Goal: Check status

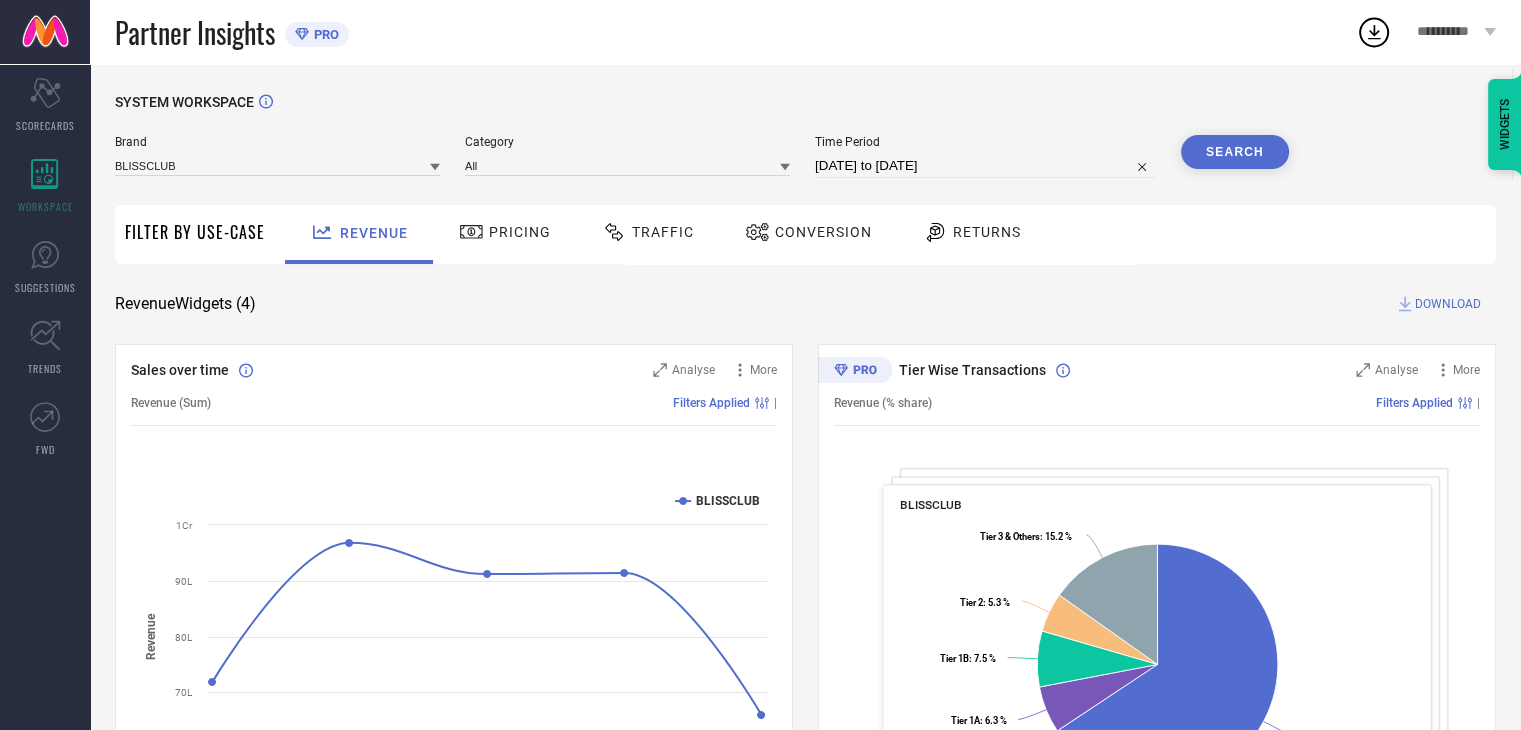
select select "6"
select select "2025"
select select "7"
select select "2025"
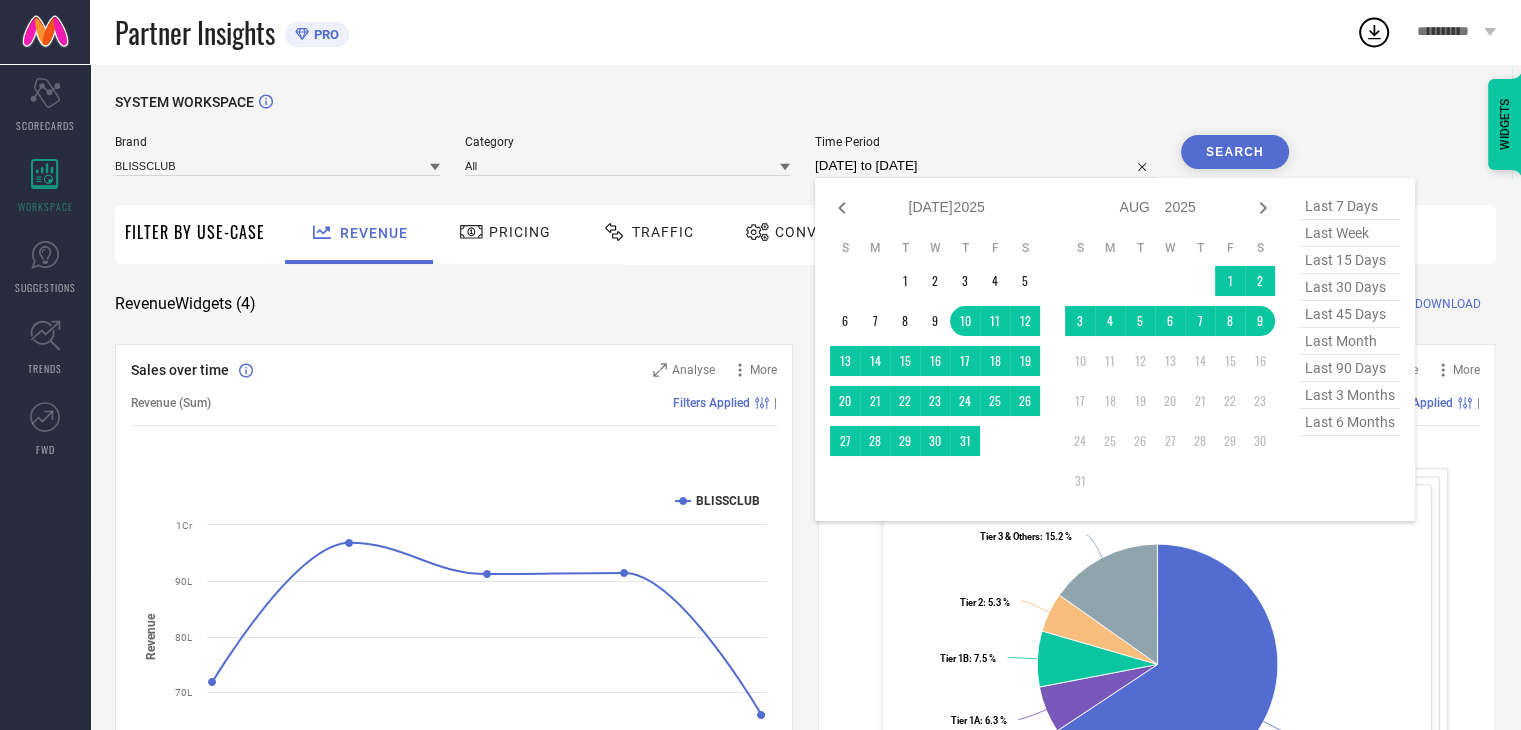
click at [967, 164] on input "[DATE] to [DATE]" at bounding box center [985, 166] width 341 height 24
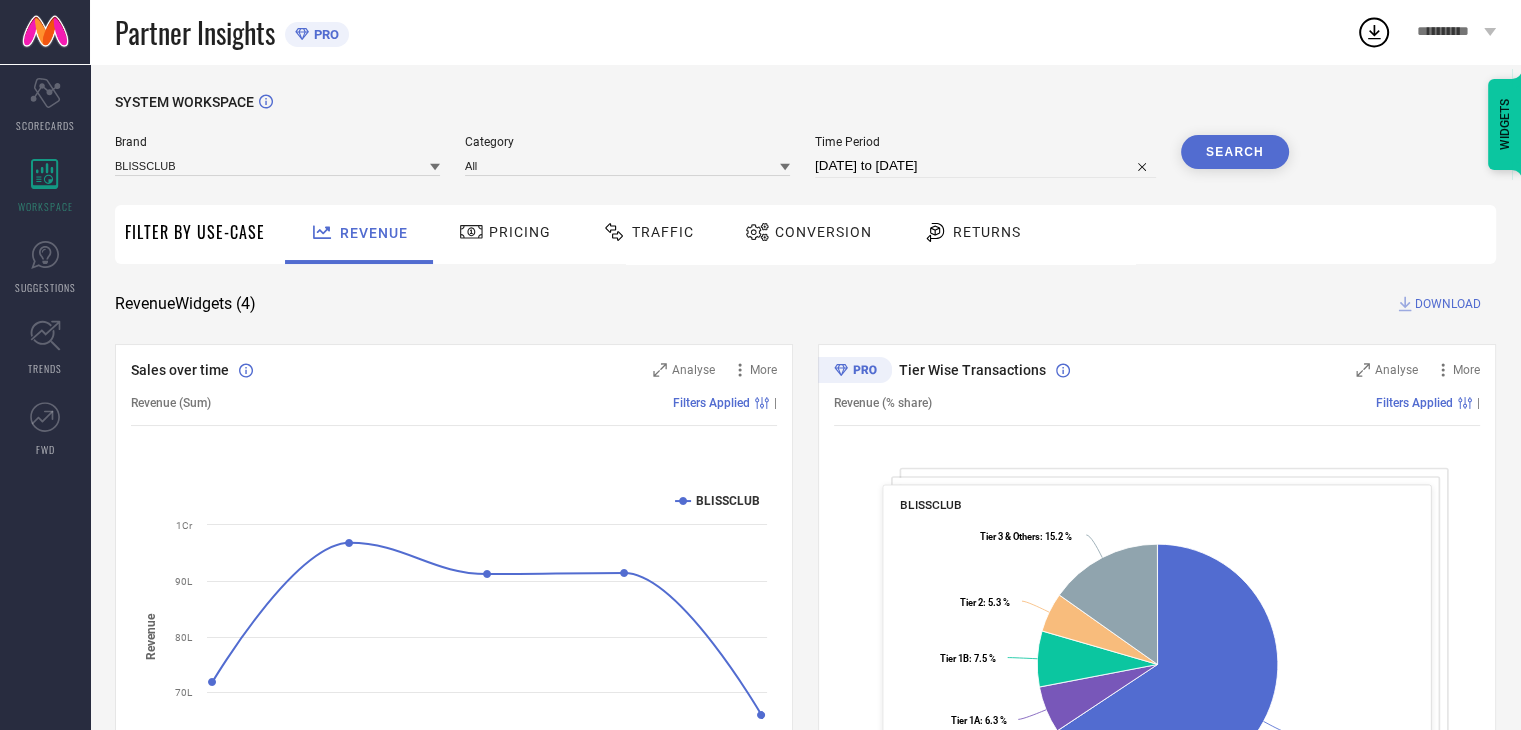
click at [800, 317] on div "SYSTEM WORKSPACE Brand BLISSCLUB Category All Time Period [DATE] to [DATE] Sear…" at bounding box center [805, 731] width 1381 height 1275
